Goal: Task Accomplishment & Management: Use online tool/utility

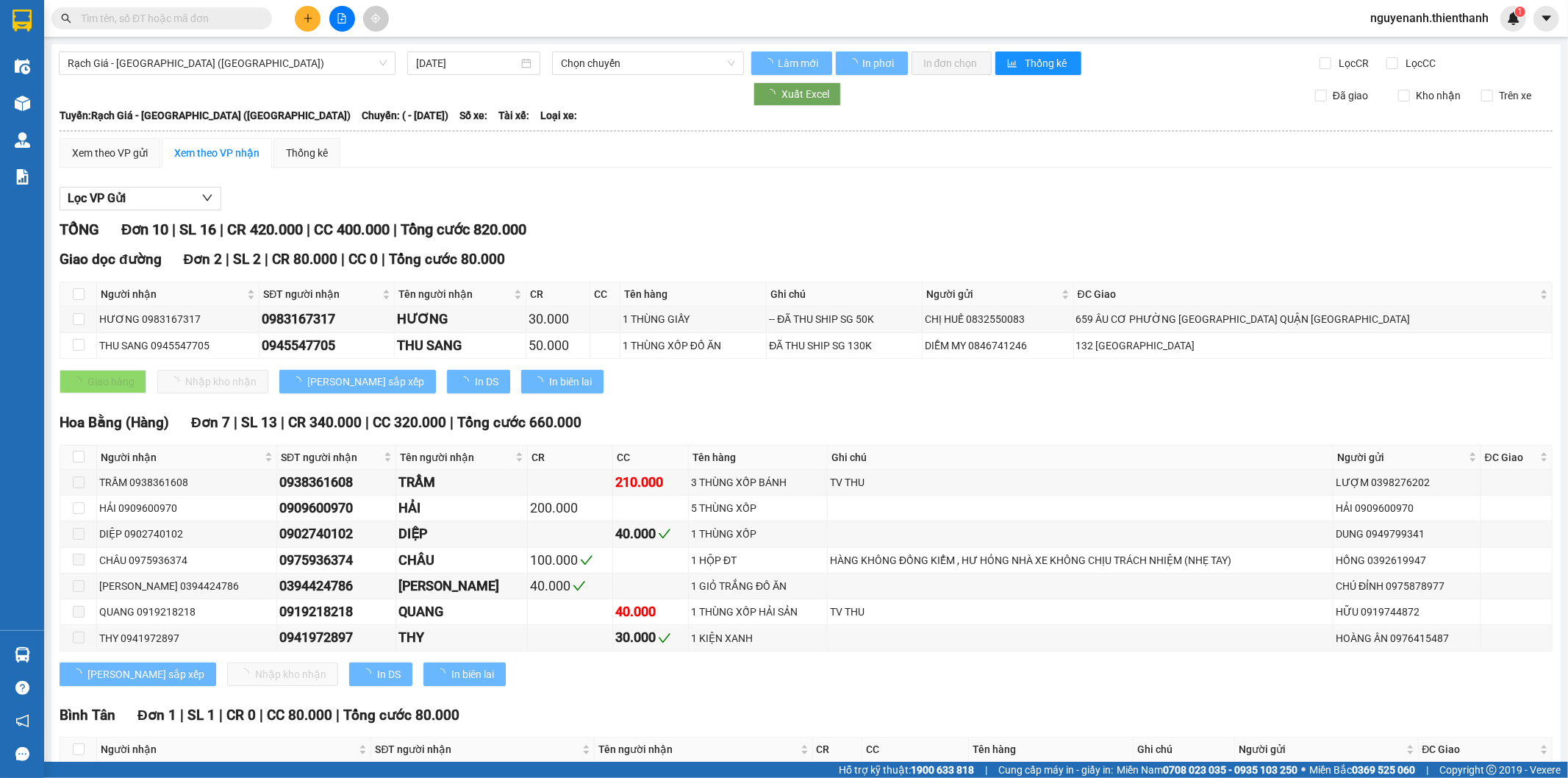
type input "[DATE]"
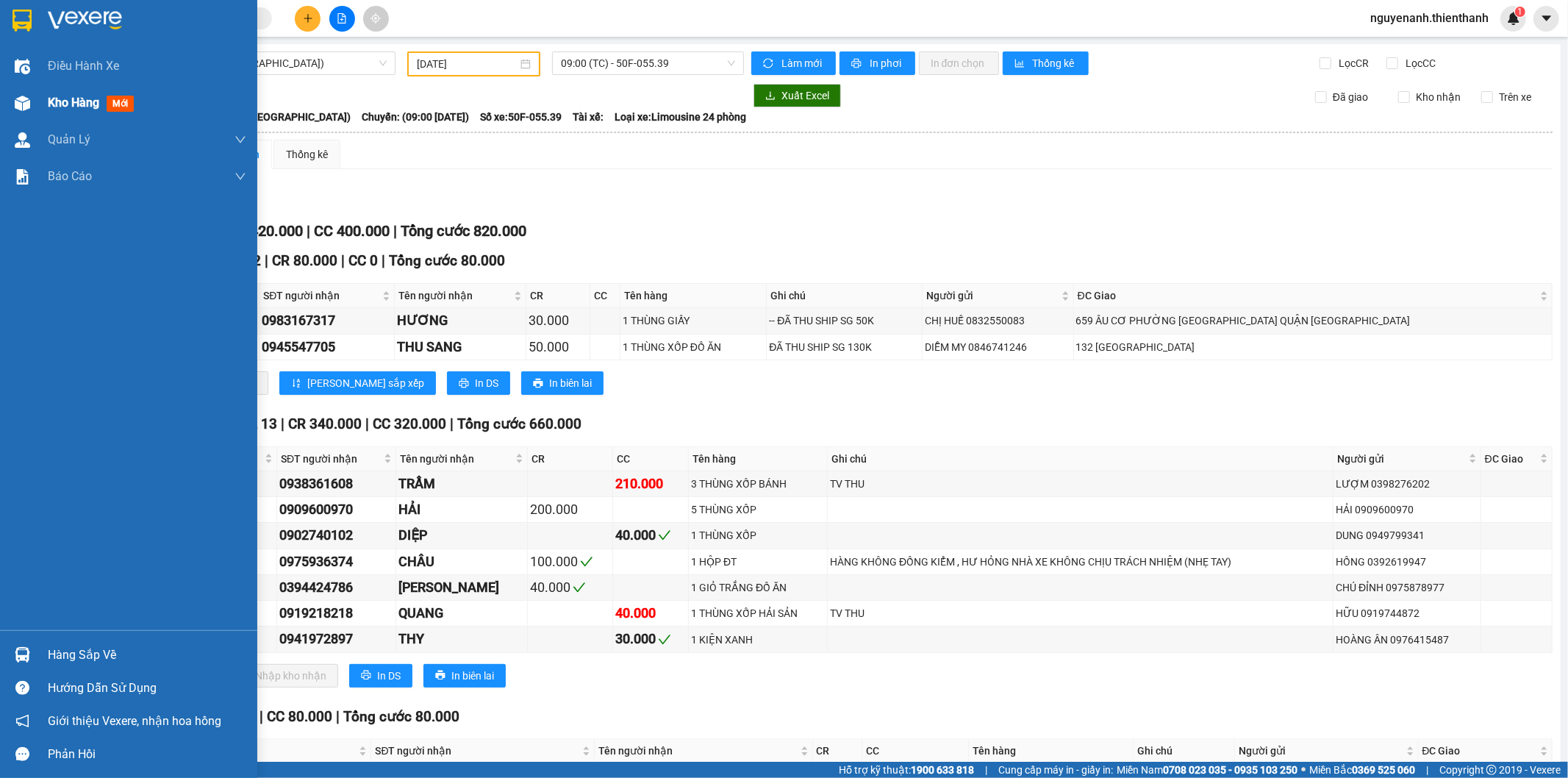
click at [35, 112] on div "Kho hàng mới" at bounding box center [128, 103] width 257 height 37
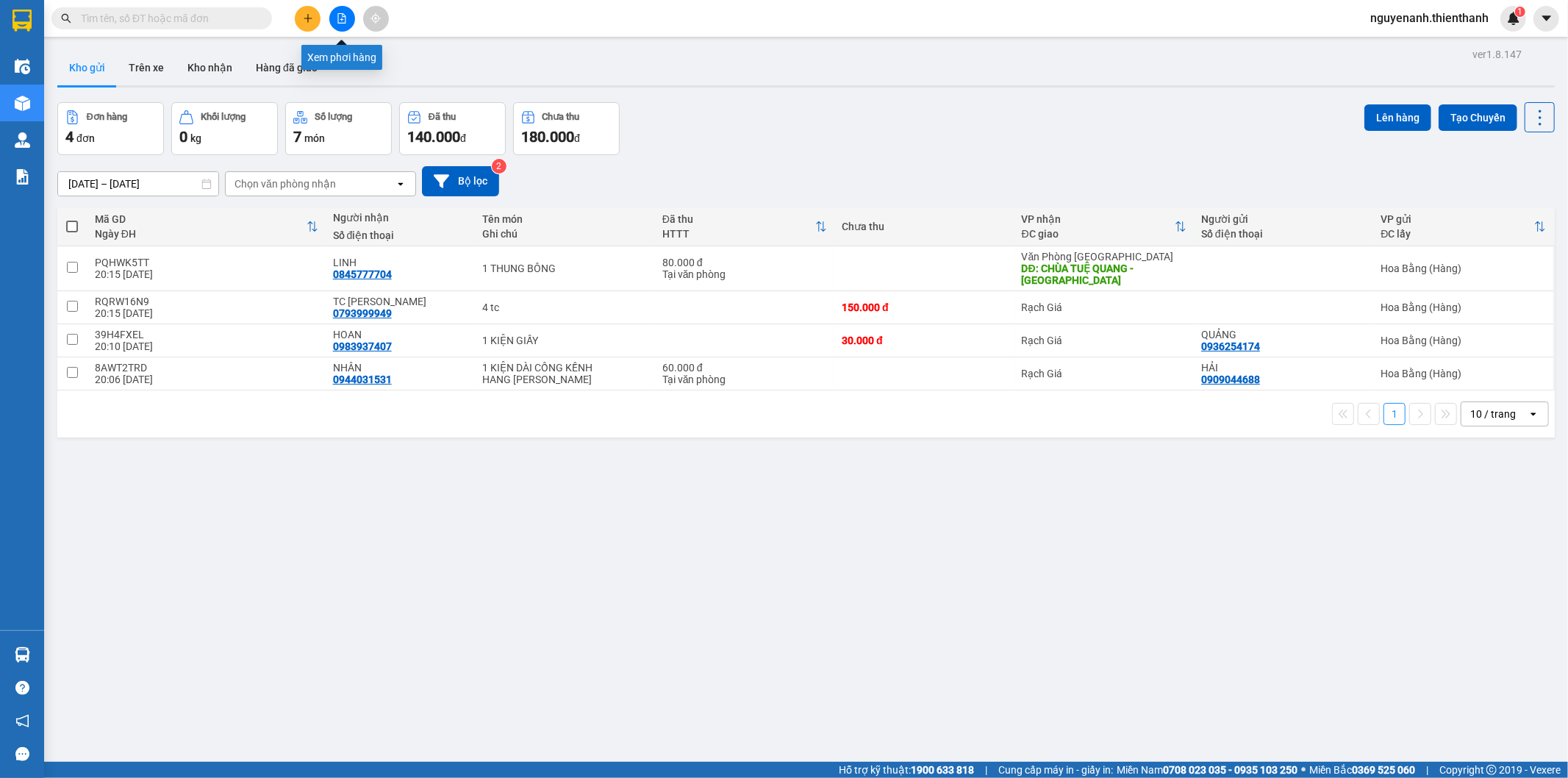
click at [340, 20] on icon "file-add" at bounding box center [341, 18] width 10 height 10
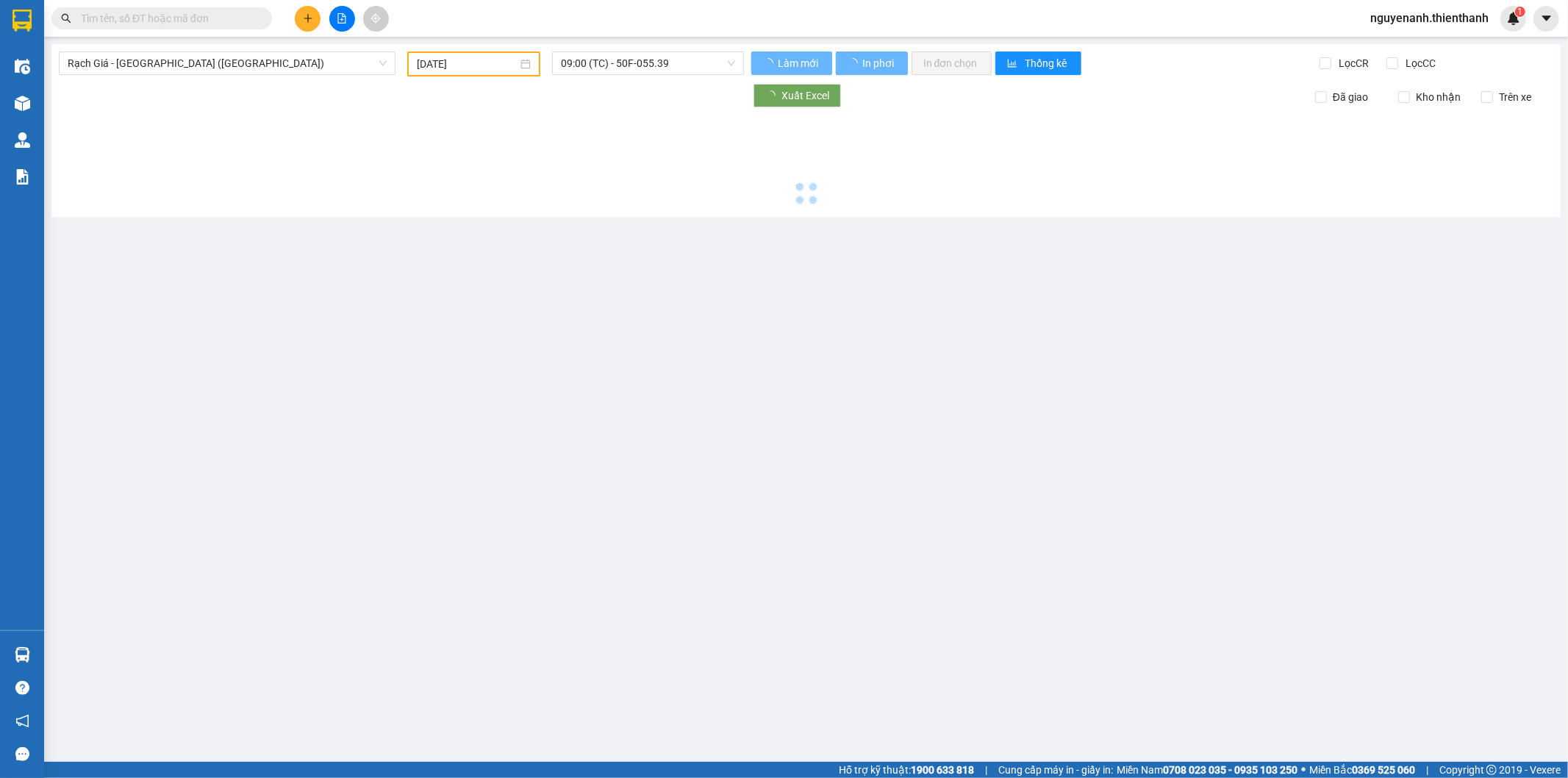
type input "[DATE]"
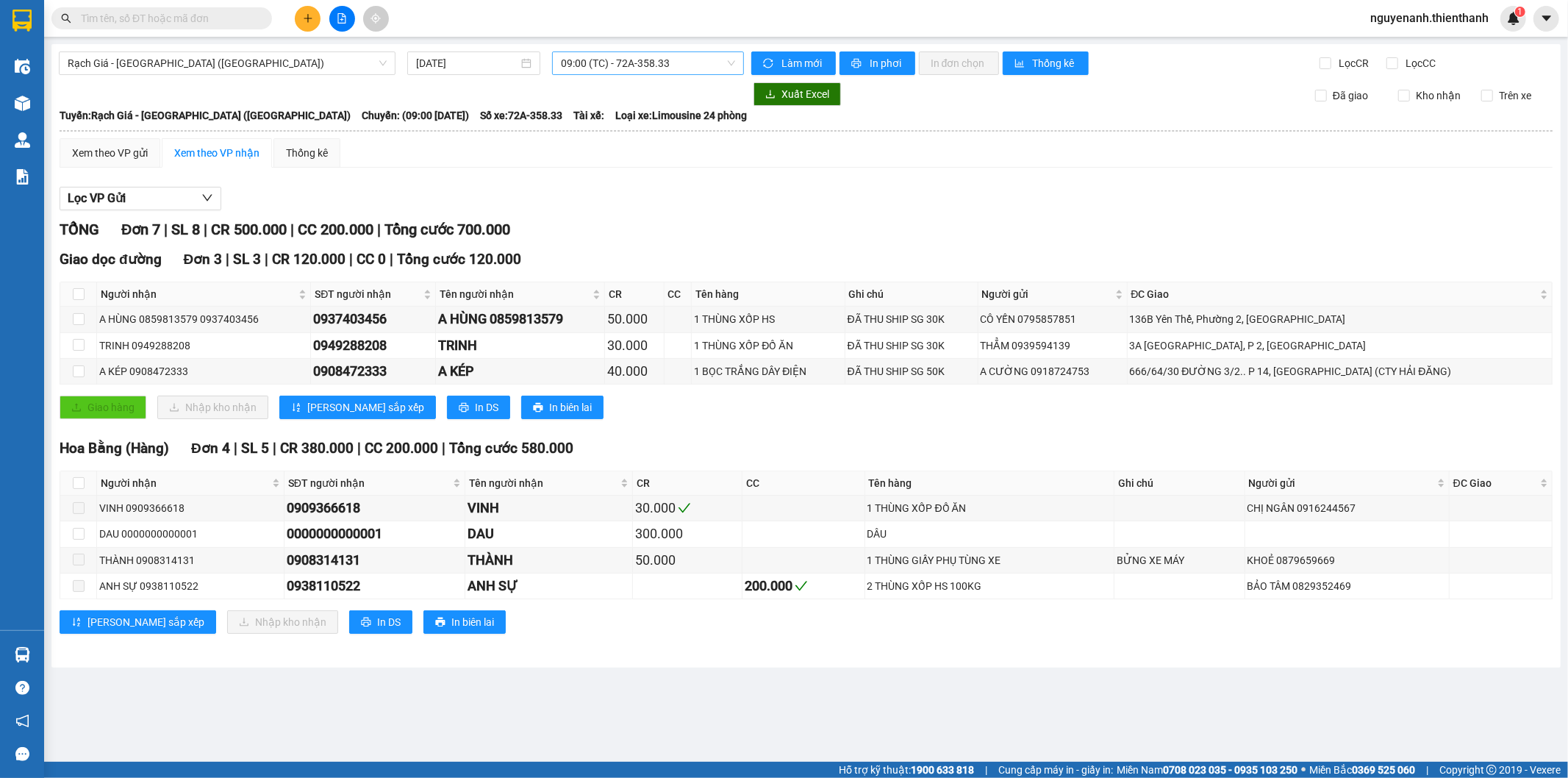
click at [649, 69] on span "09:00 (TC) - 72A-358.33" at bounding box center [647, 63] width 174 height 22
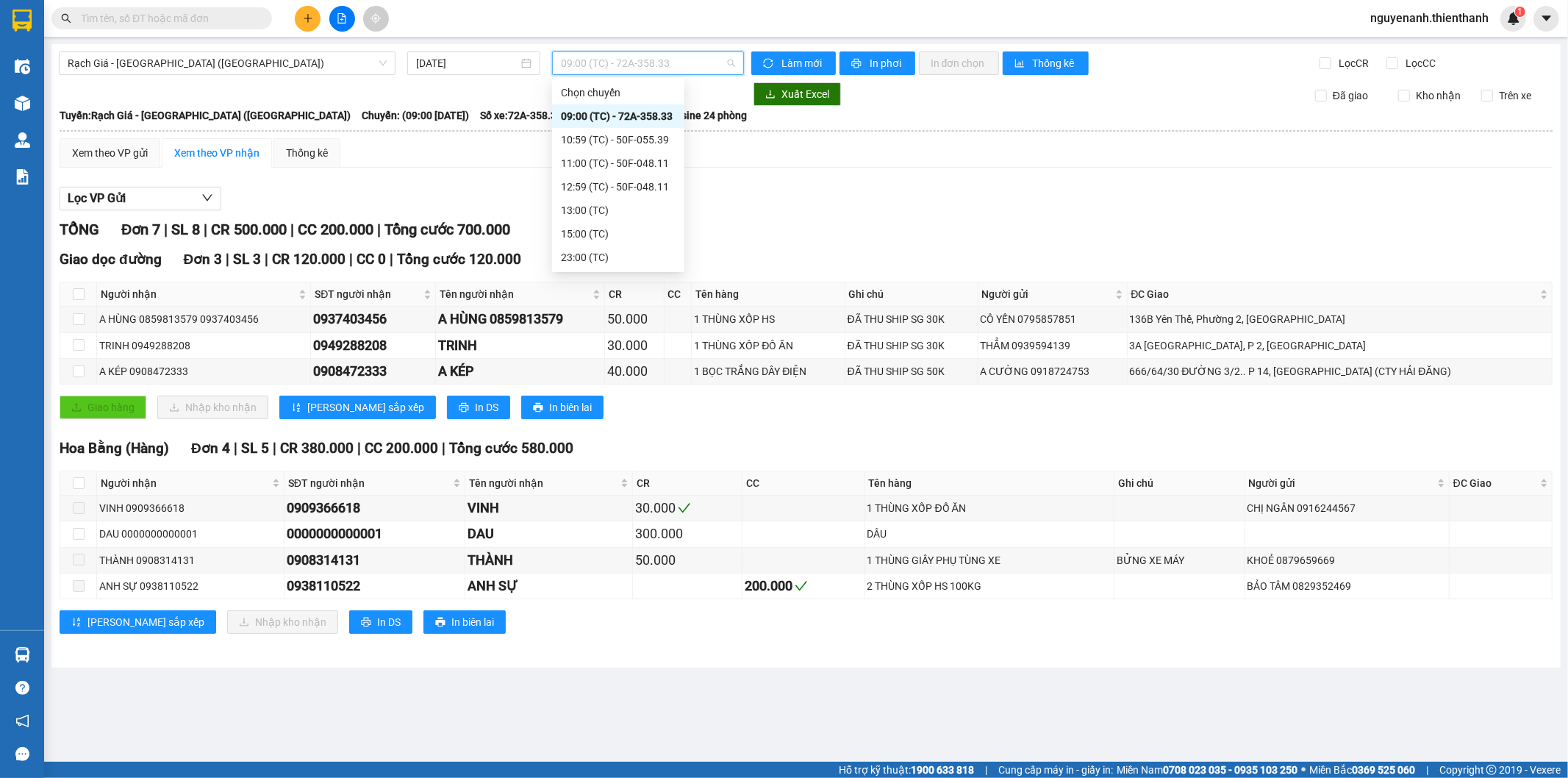
click at [626, 128] on div "10:59 (TC) - 50F-055.39" at bounding box center [617, 140] width 132 height 23
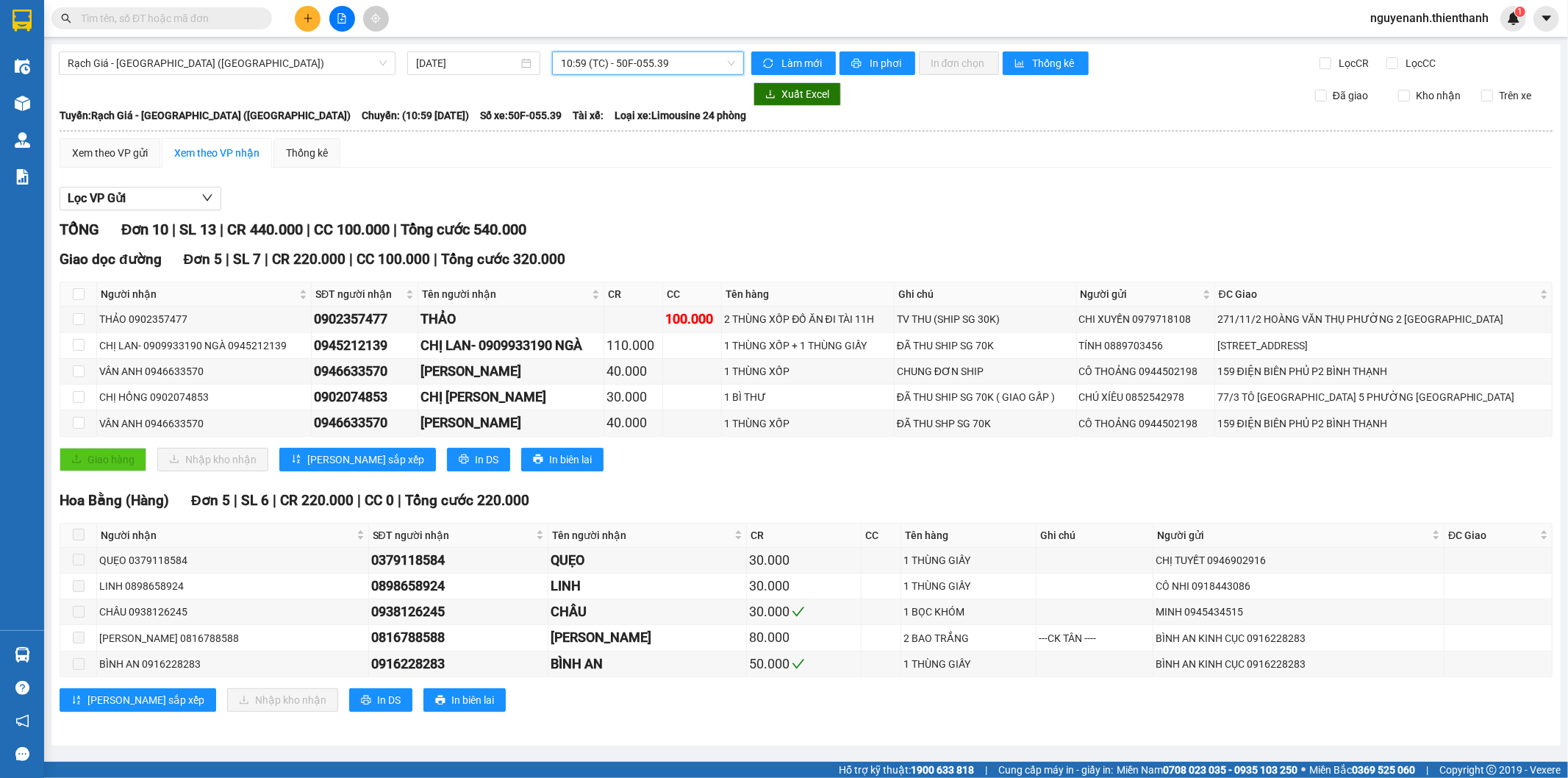
click at [649, 63] on span "10:59 (TC) - 50F-055.39" at bounding box center [647, 63] width 174 height 22
click at [623, 160] on div "11:00 (TC) - 50F-048.11" at bounding box center [618, 163] width 115 height 16
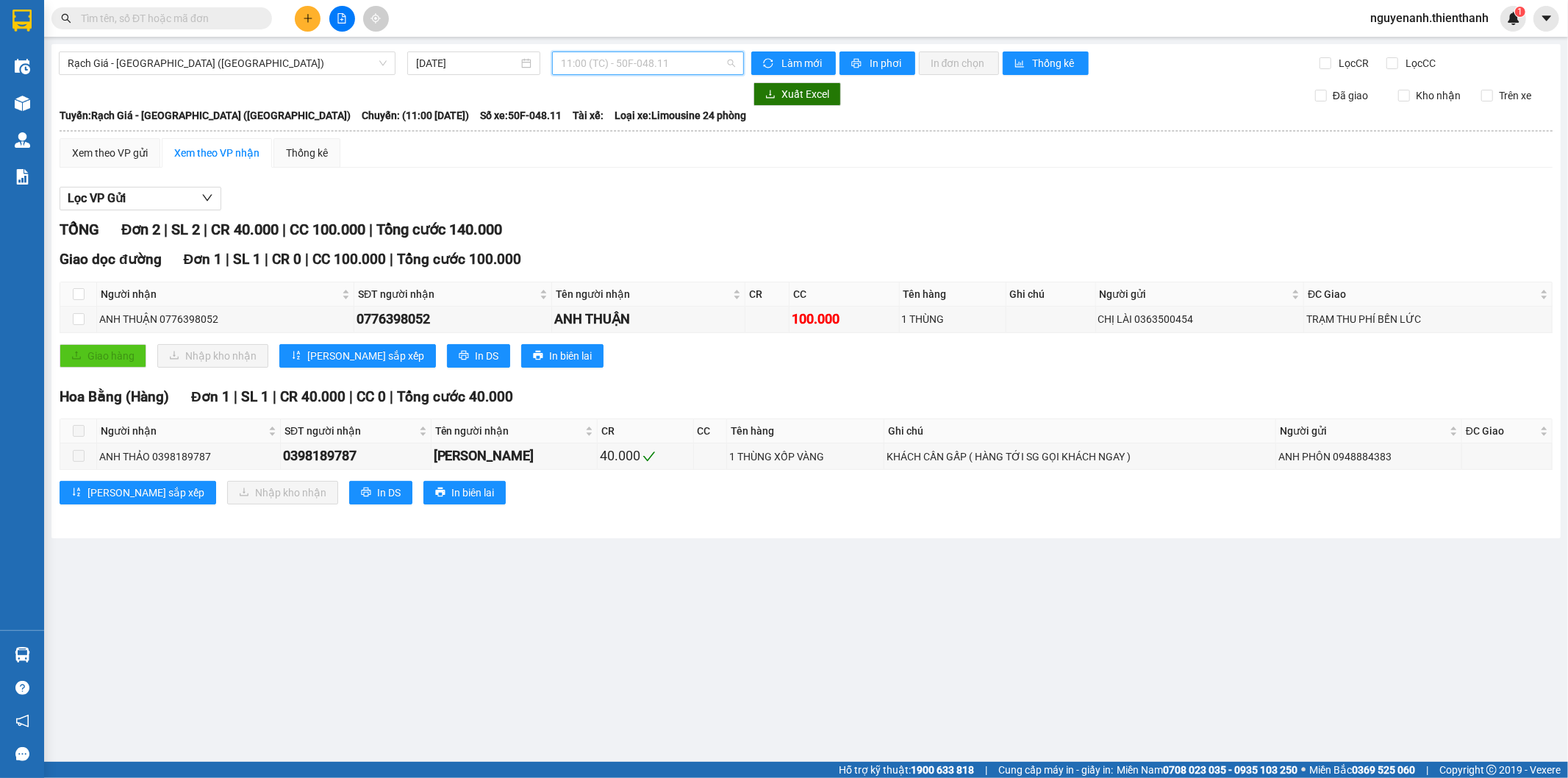
click at [669, 69] on span "11:00 (TC) - 50F-048.11" at bounding box center [647, 63] width 174 height 22
click at [634, 179] on div "12:59 (TC) - 50F-048.11" at bounding box center [618, 186] width 115 height 16
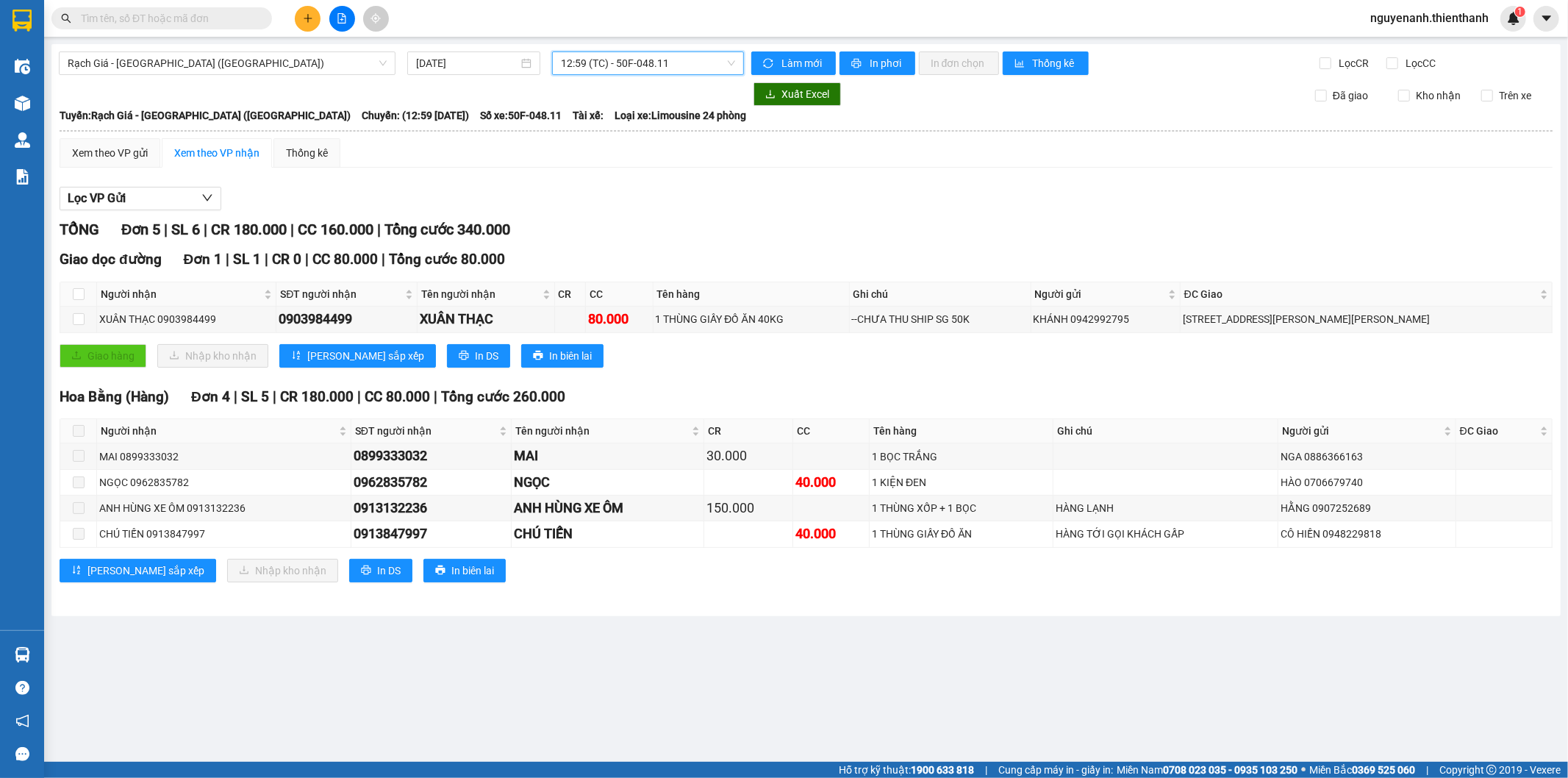
click at [666, 59] on span "12:59 (TC) - 50F-048.11" at bounding box center [647, 63] width 174 height 22
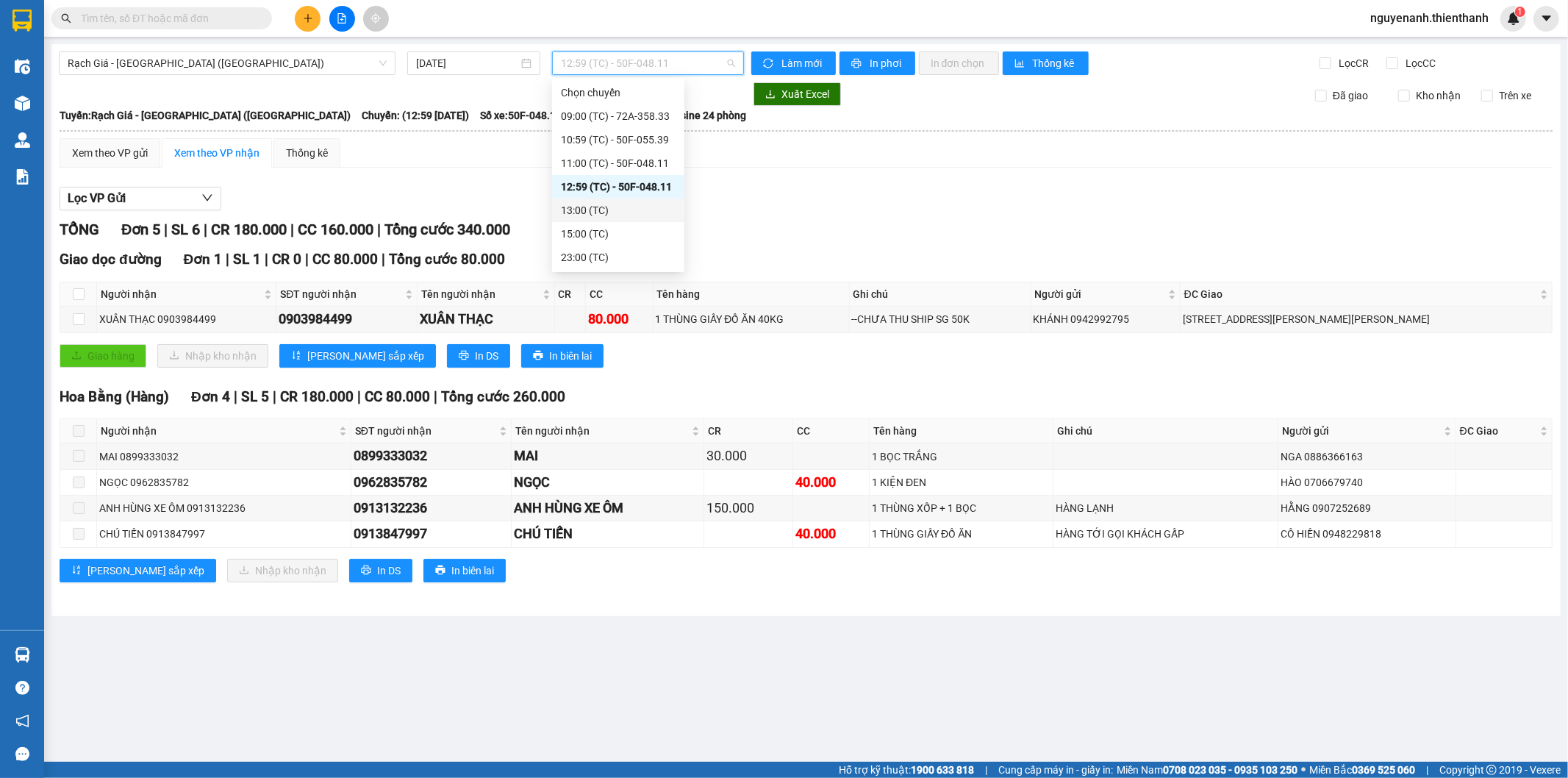
click at [600, 219] on div "13:00 (TC)" at bounding box center [617, 210] width 132 height 23
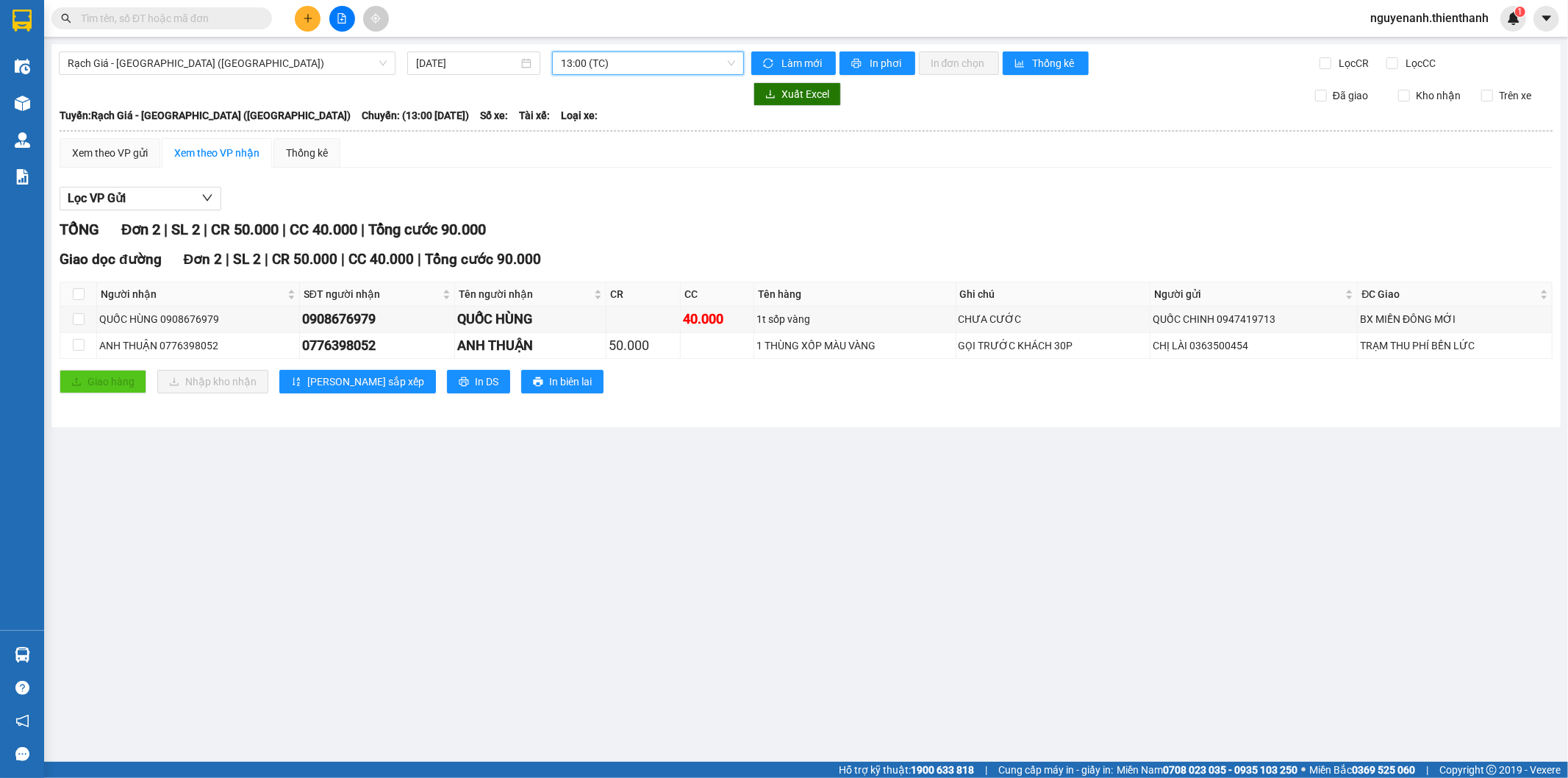
click at [676, 57] on span "13:00 (TC)" at bounding box center [647, 63] width 174 height 22
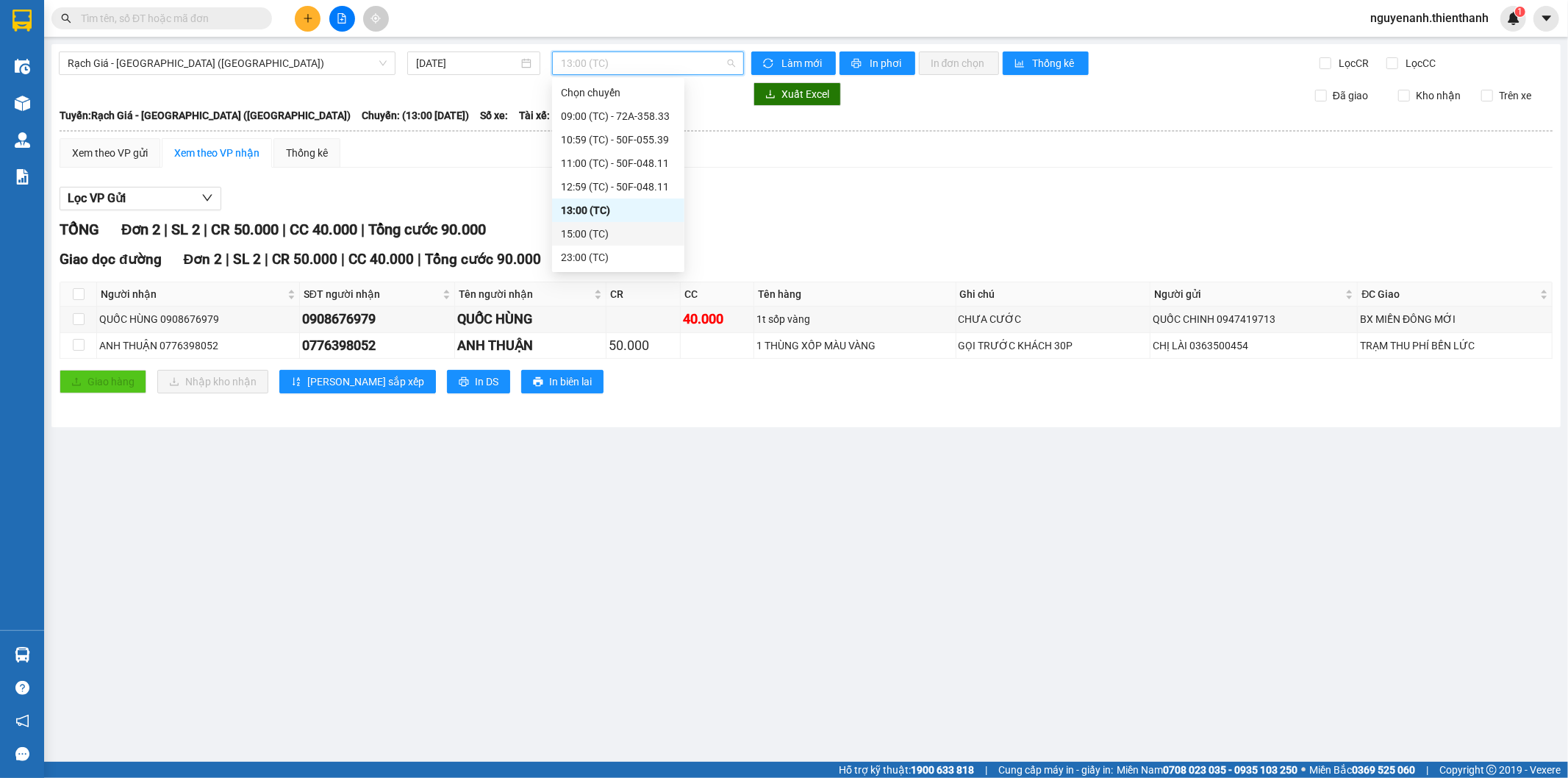
click at [622, 234] on div "15:00 (TC)" at bounding box center [618, 233] width 115 height 16
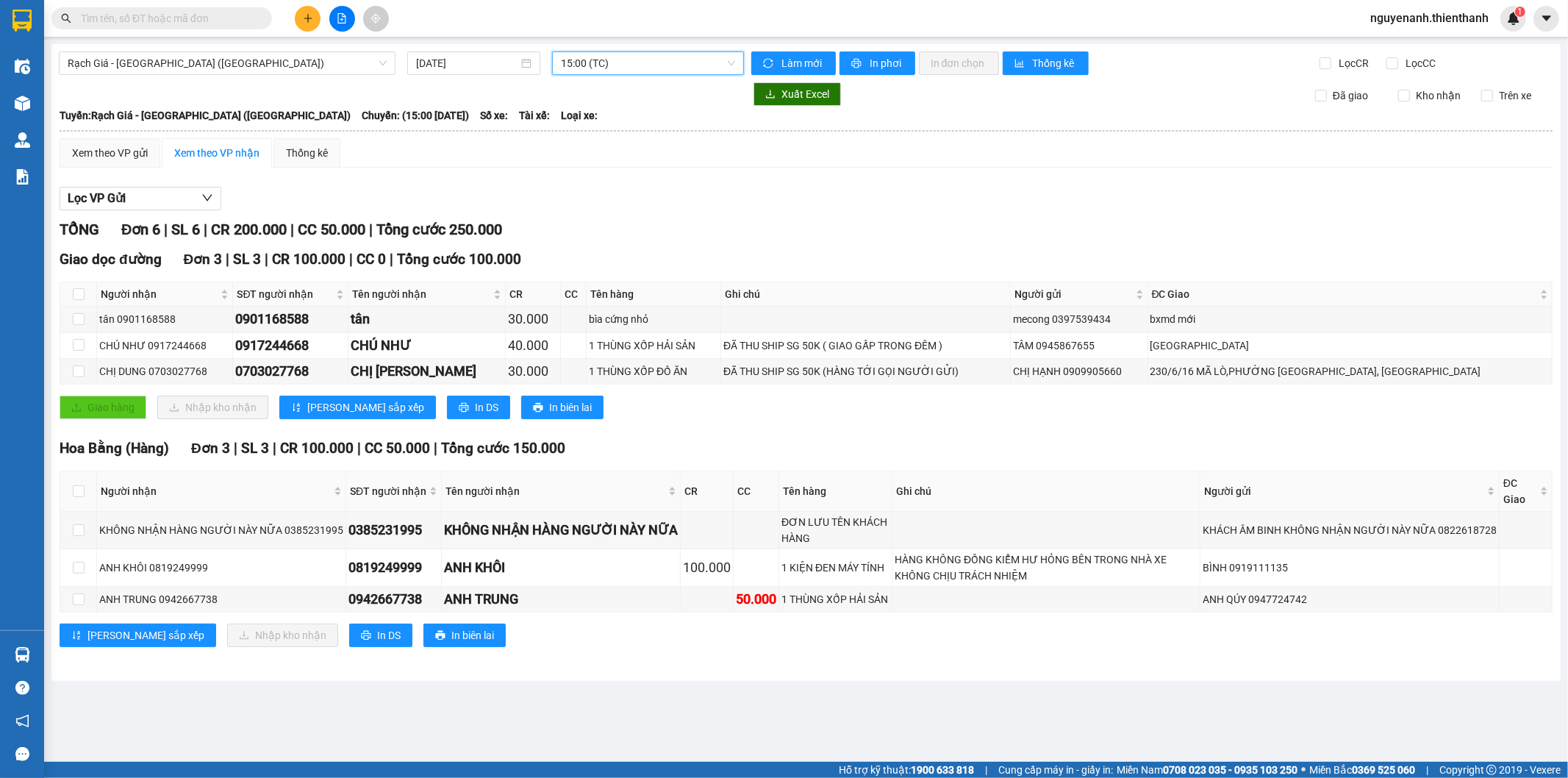
click at [642, 60] on span "15:00 (TC)" at bounding box center [647, 63] width 174 height 22
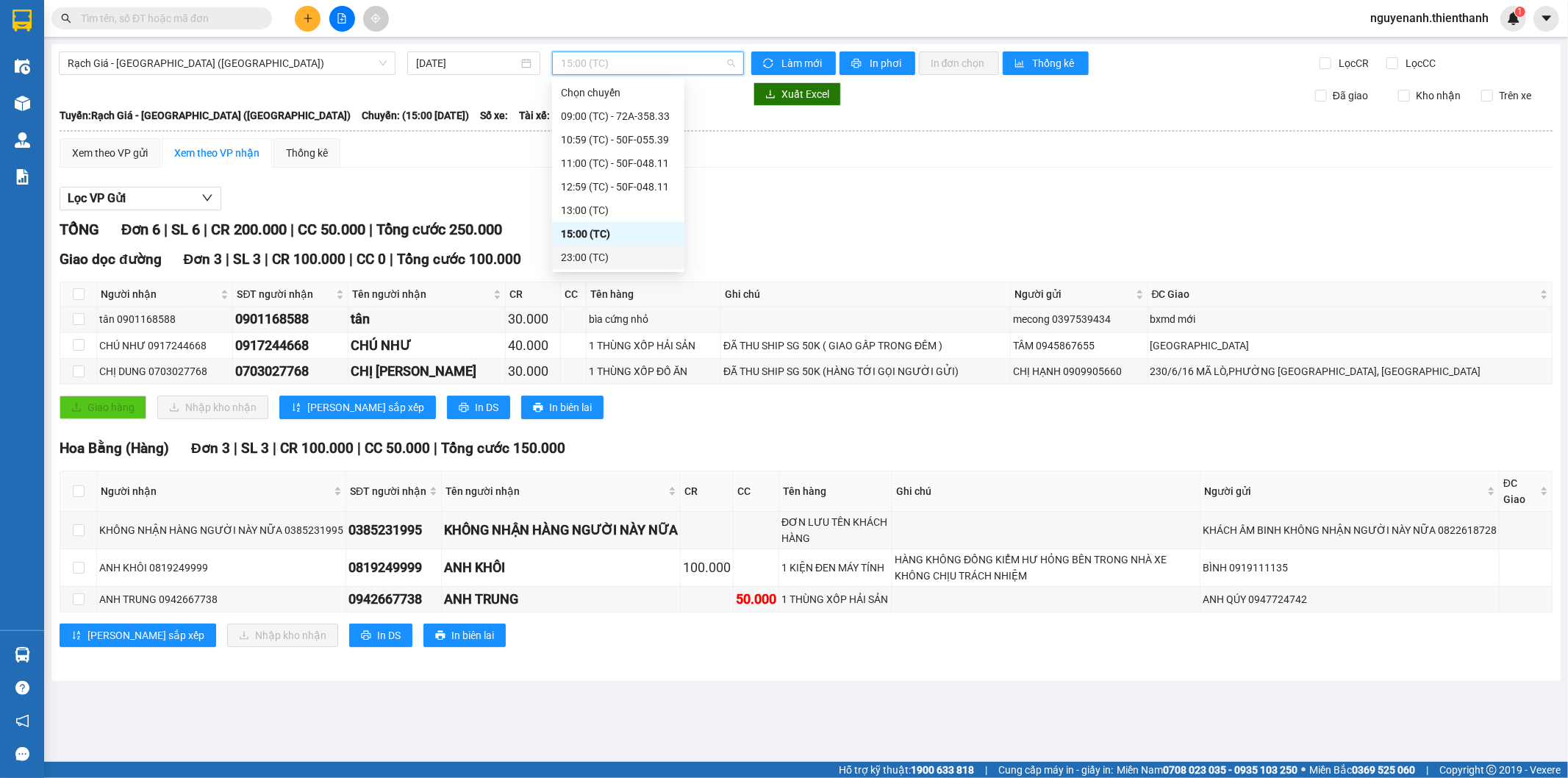
click at [597, 262] on div "23:00 (TC)" at bounding box center [618, 257] width 115 height 16
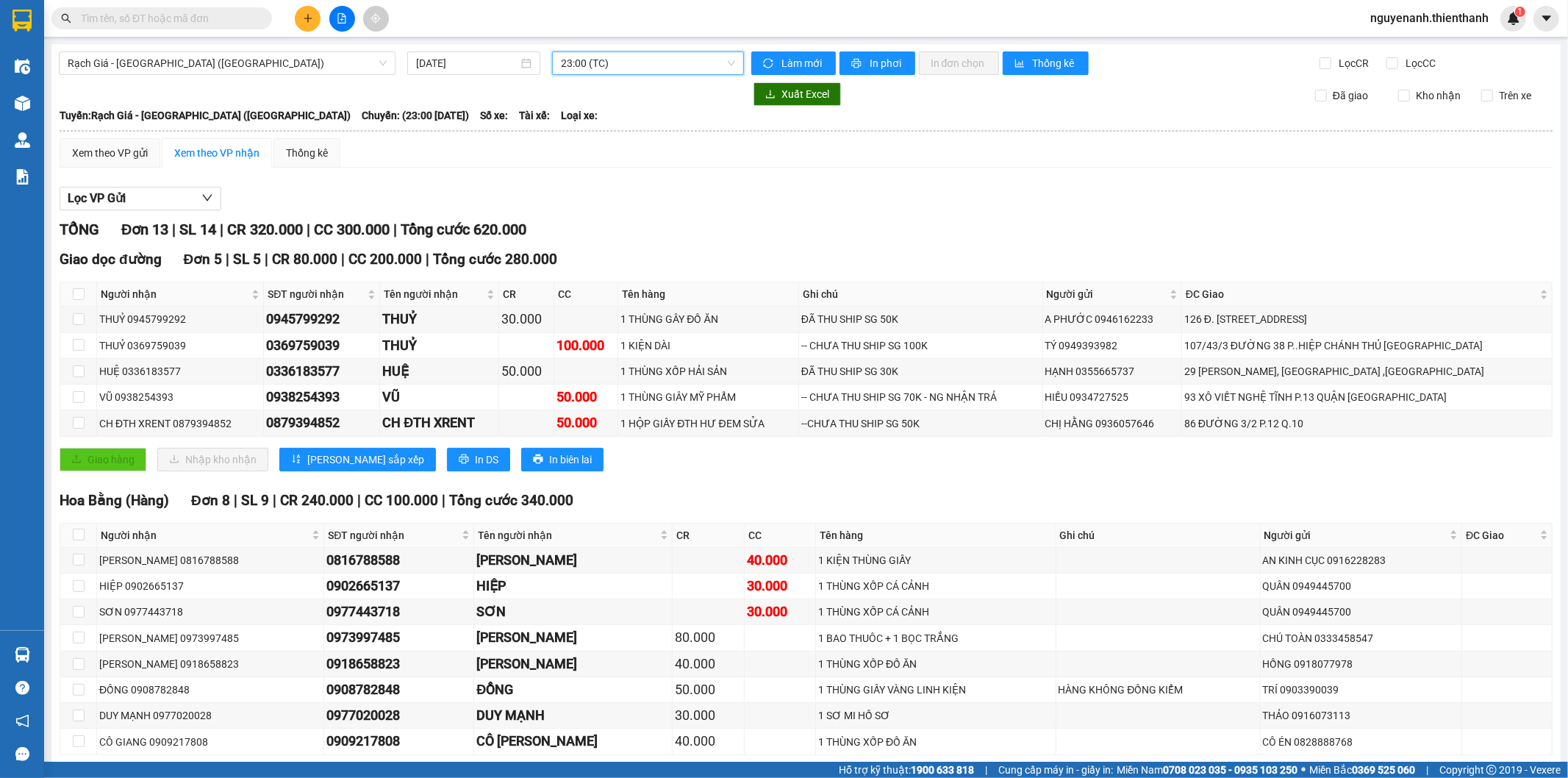
click at [614, 68] on span "23:00 (TC)" at bounding box center [647, 63] width 174 height 22
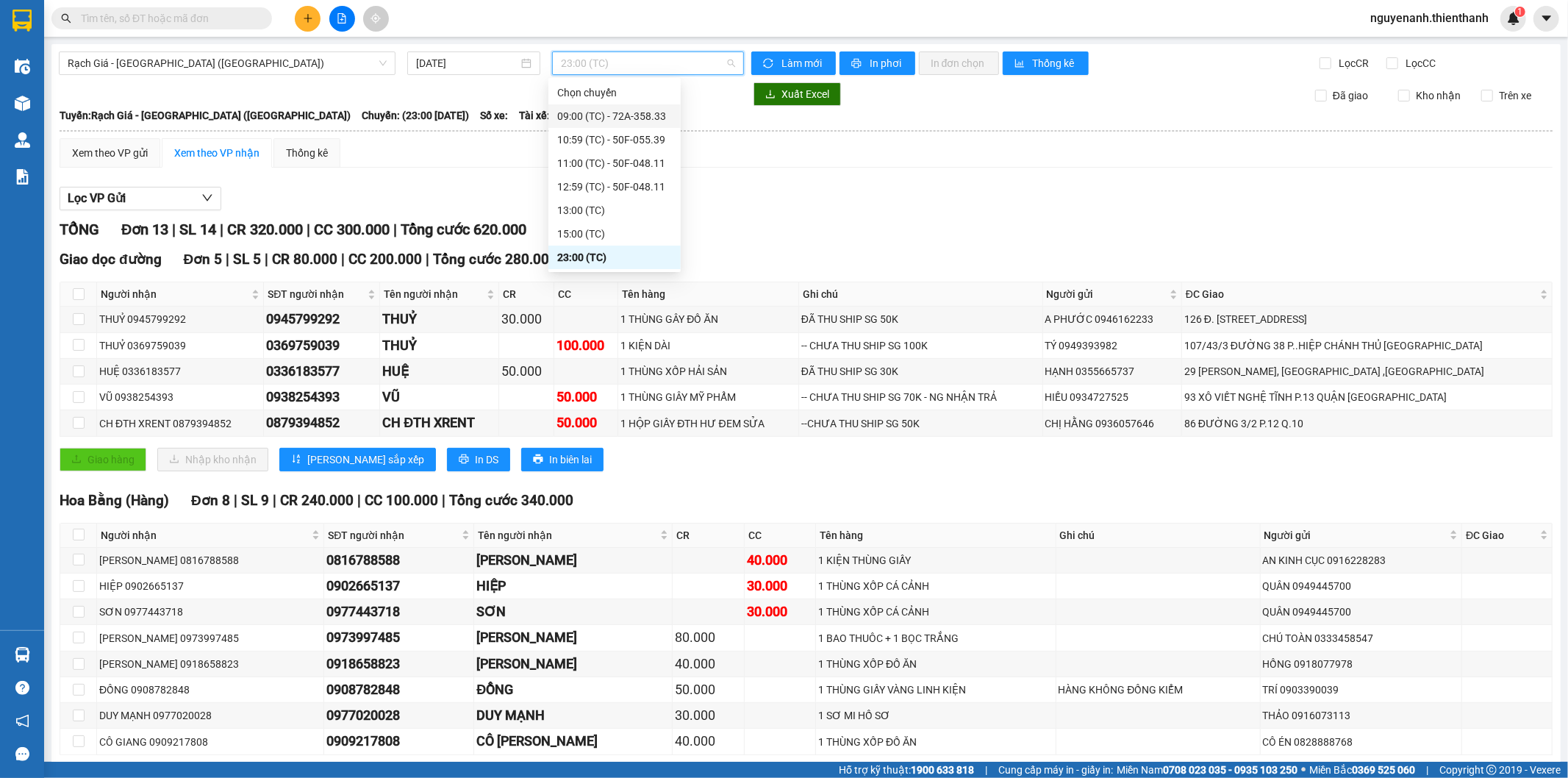
click at [612, 112] on div "09:00 (TC) - 72A-358.33" at bounding box center [614, 116] width 115 height 16
